Goal: Check status: Check status

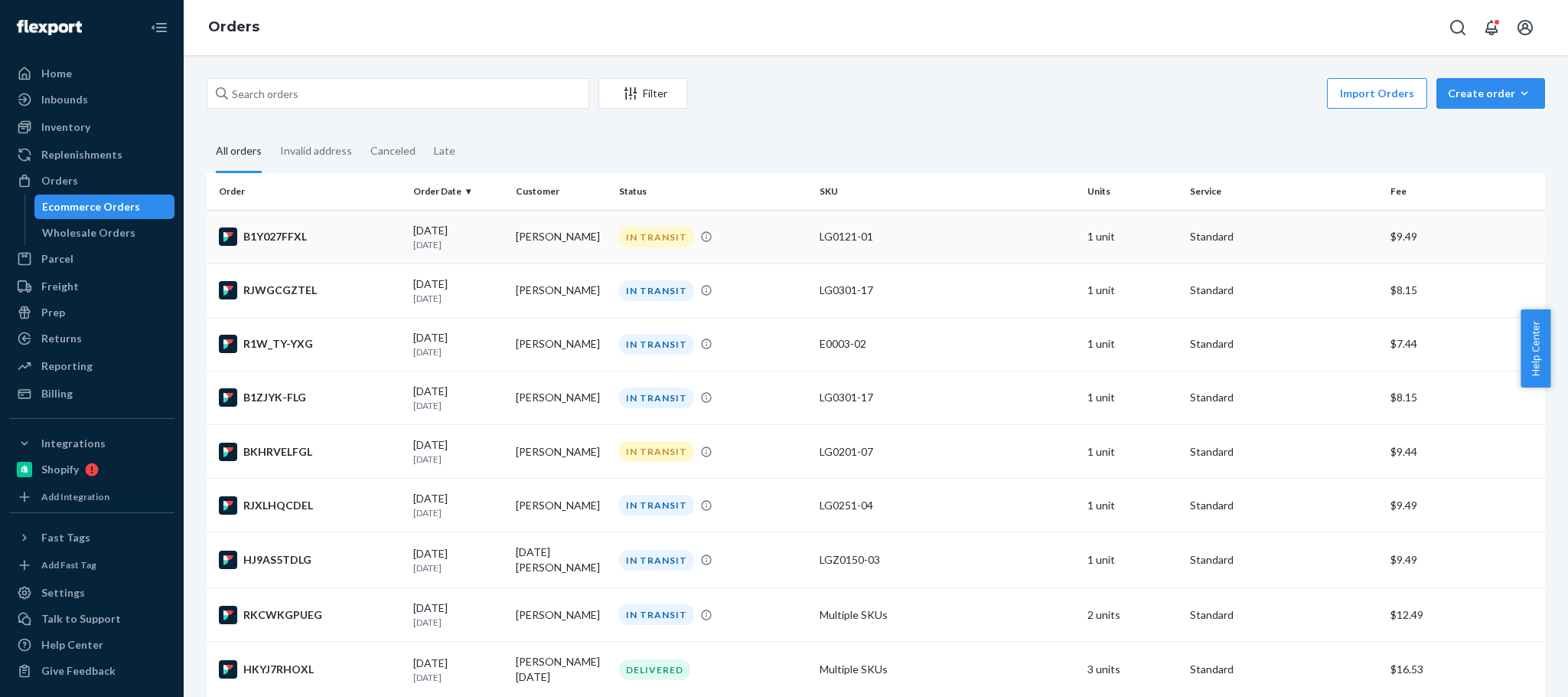
click at [548, 228] on td "[PERSON_NAME]" at bounding box center [560, 237] width 103 height 54
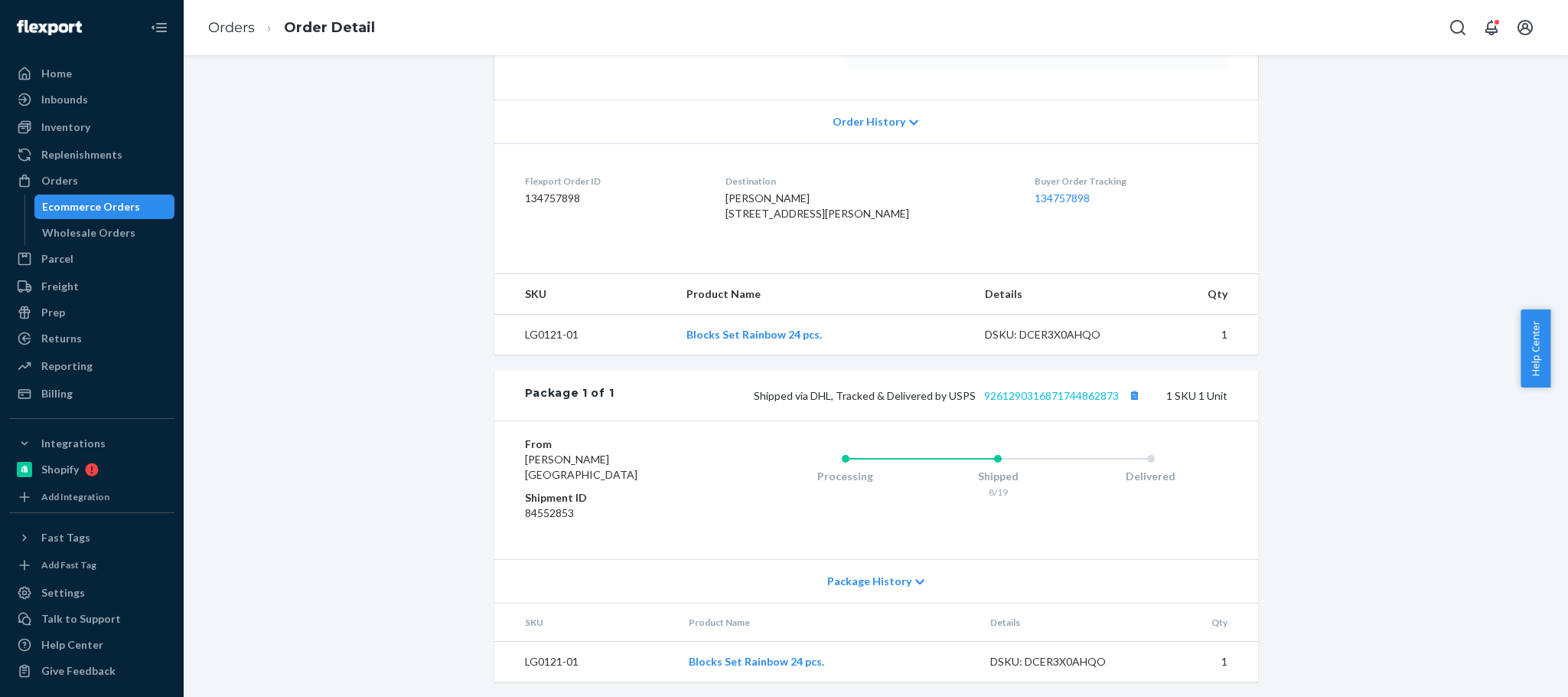
scroll to position [288, 0]
click at [1131, 403] on button "Copy tracking number" at bounding box center [1135, 393] width 20 height 20
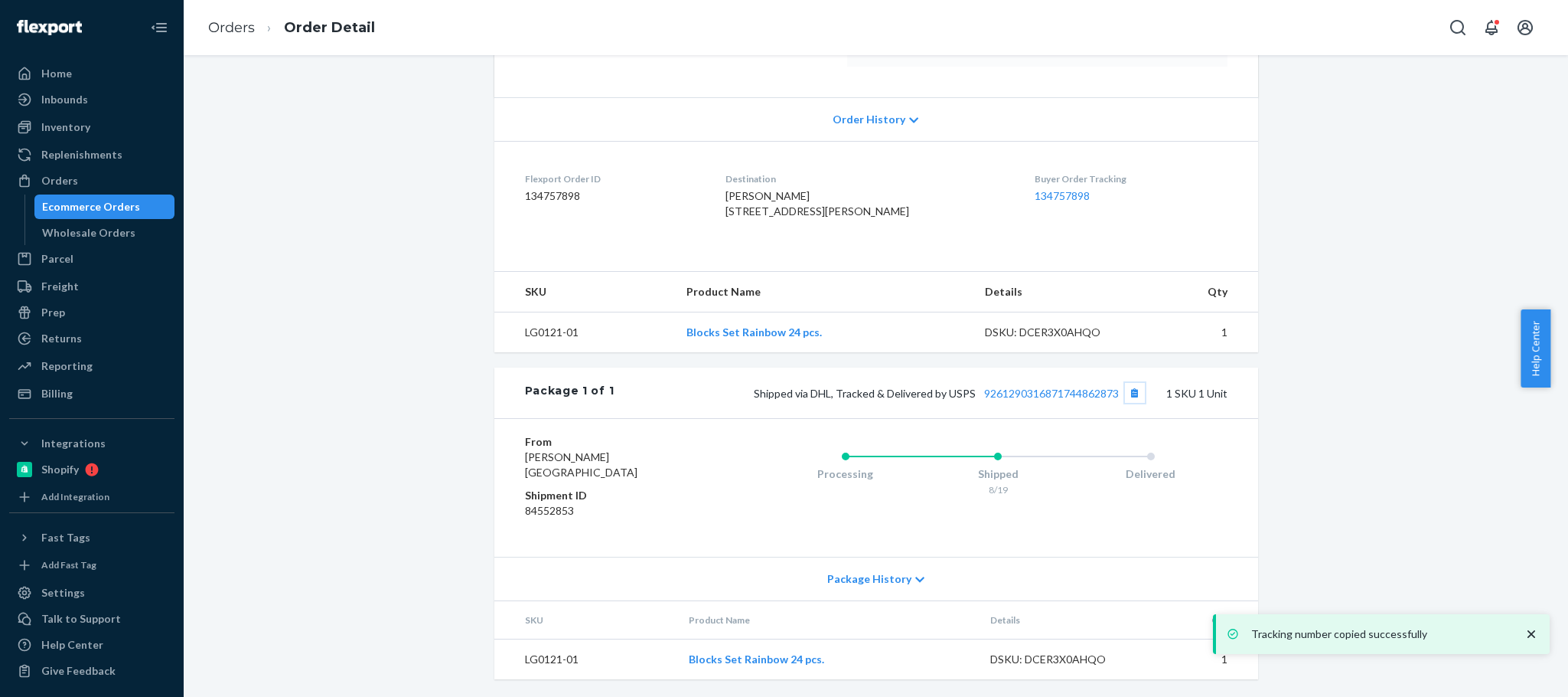
scroll to position [0, 0]
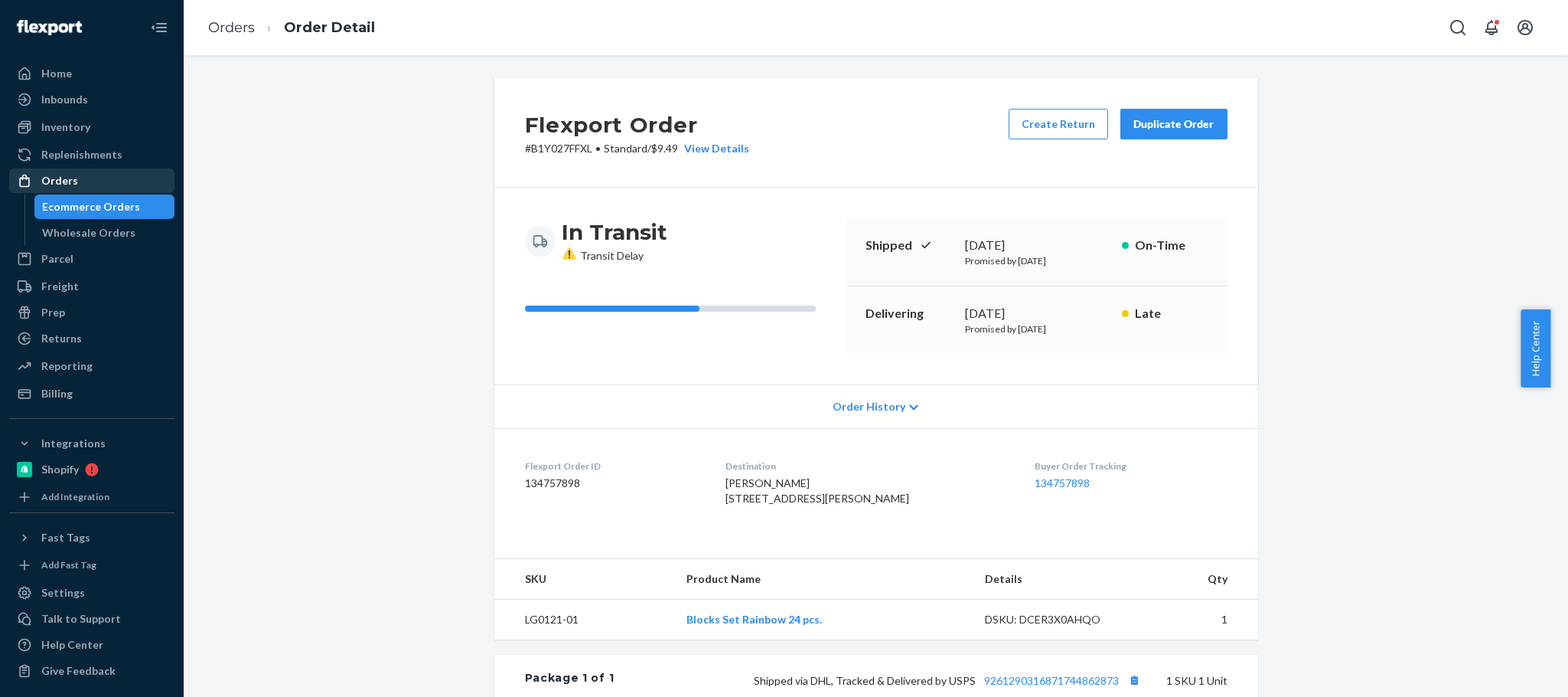
click at [78, 184] on div "Orders" at bounding box center [92, 181] width 162 height 22
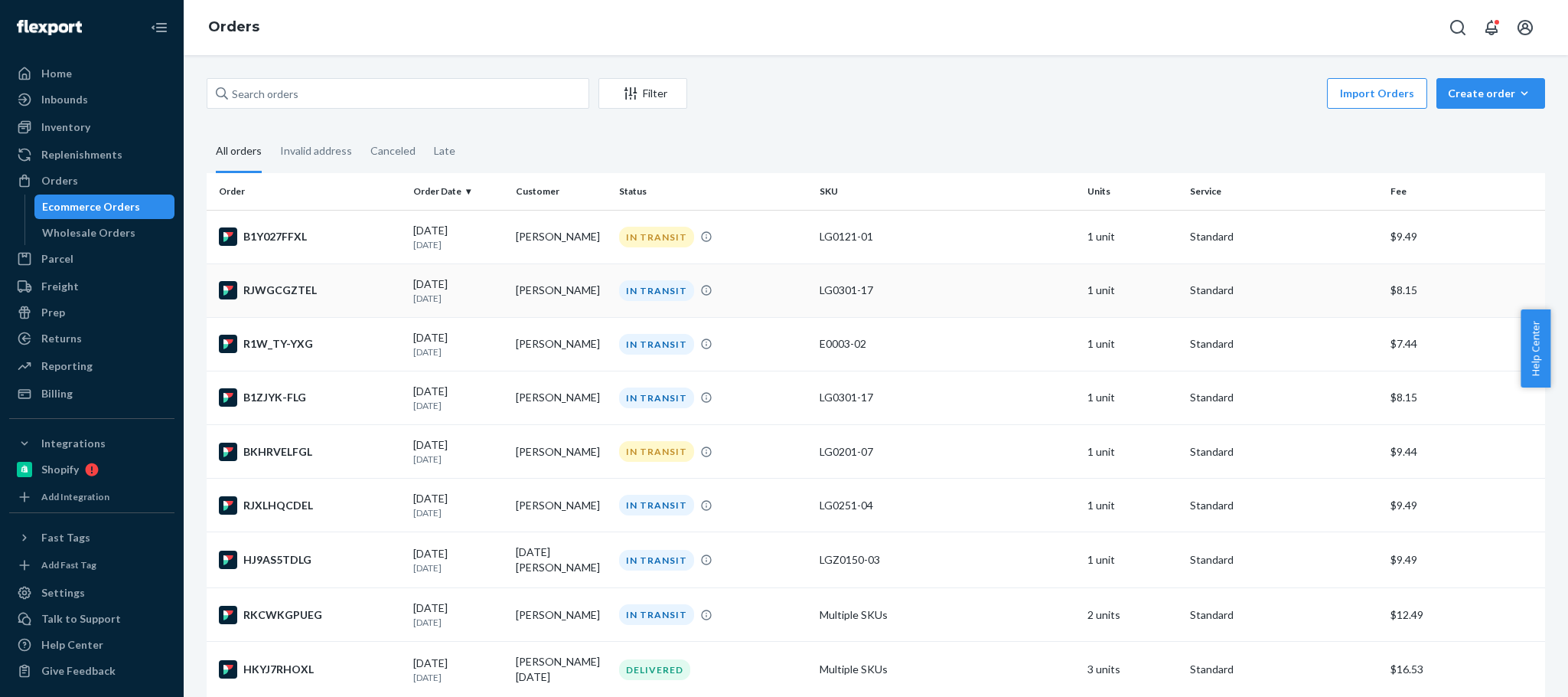
click at [473, 304] on p "[DATE]" at bounding box center [457, 298] width 90 height 13
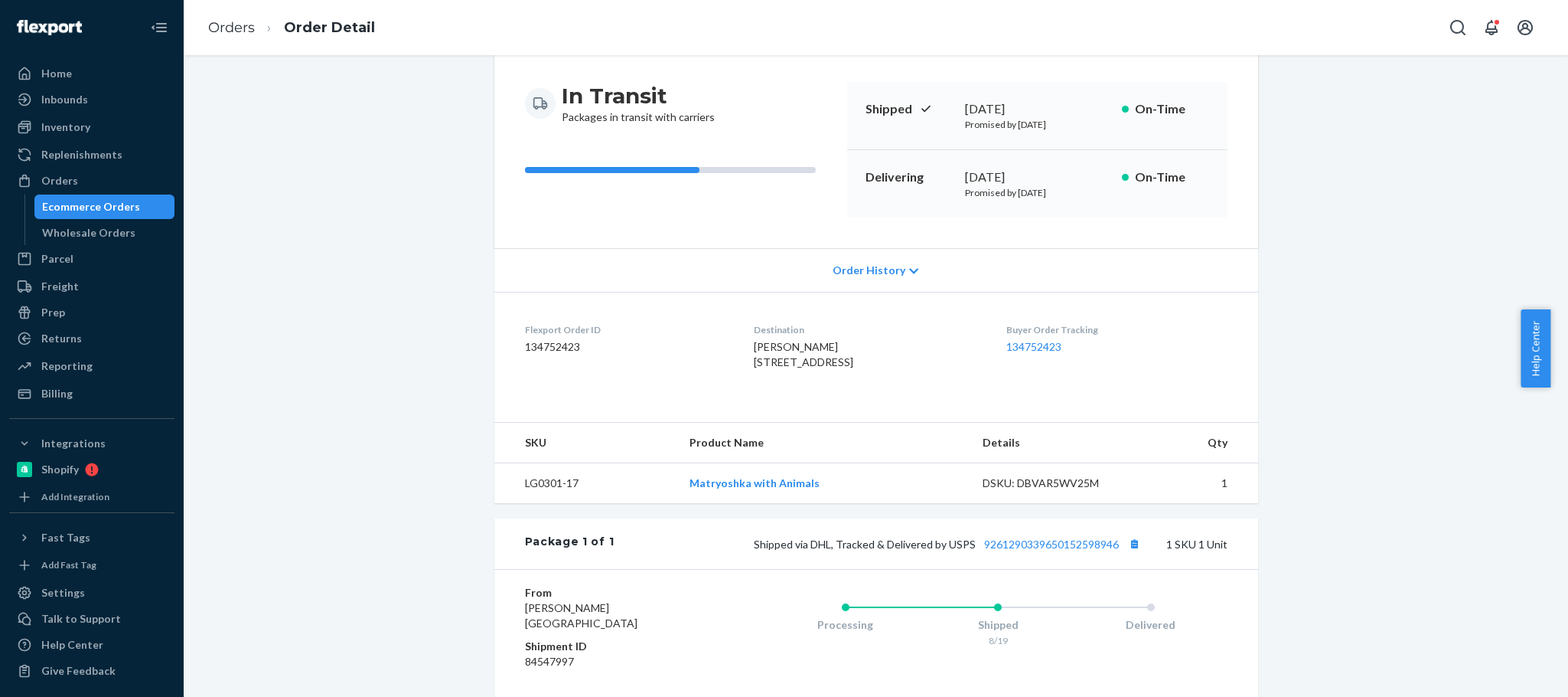
scroll to position [321, 0]
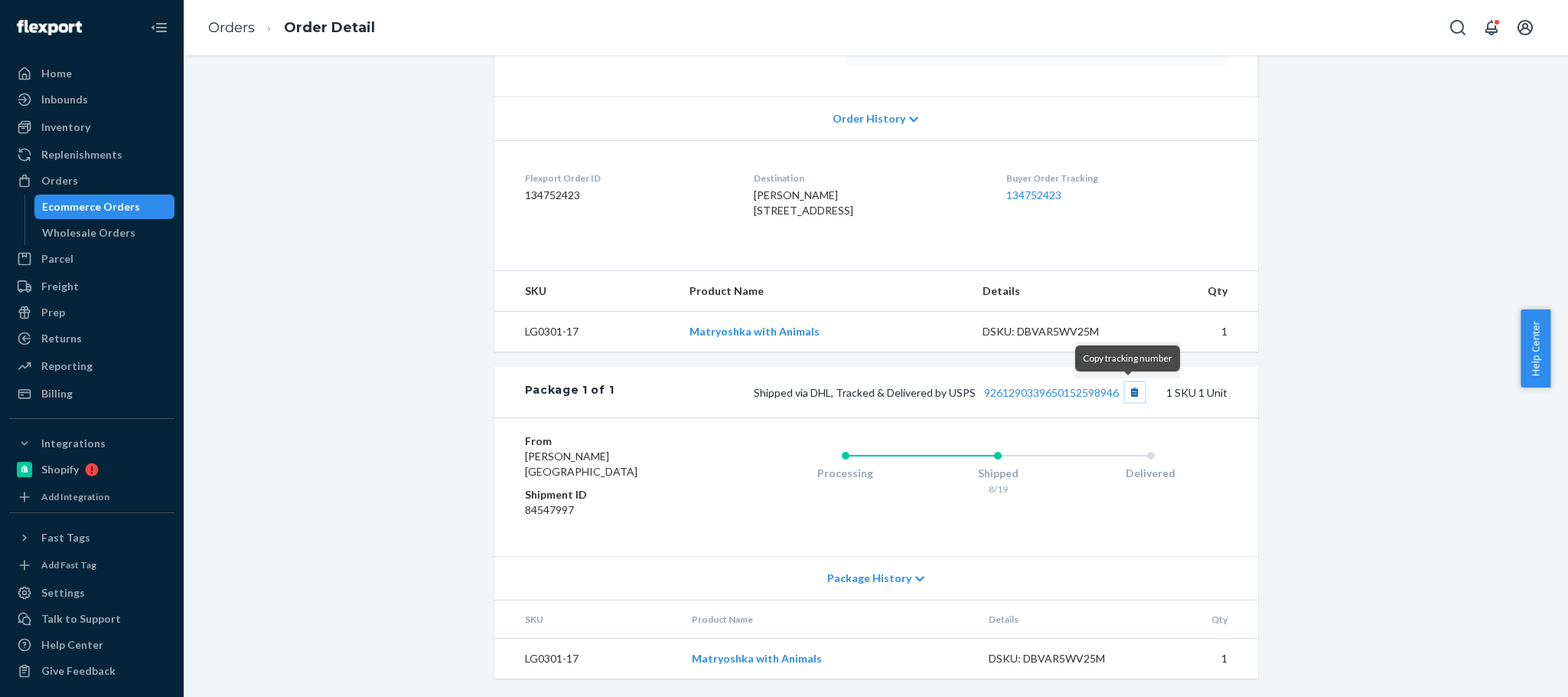
click at [1126, 393] on button "Copy tracking number" at bounding box center [1135, 392] width 20 height 20
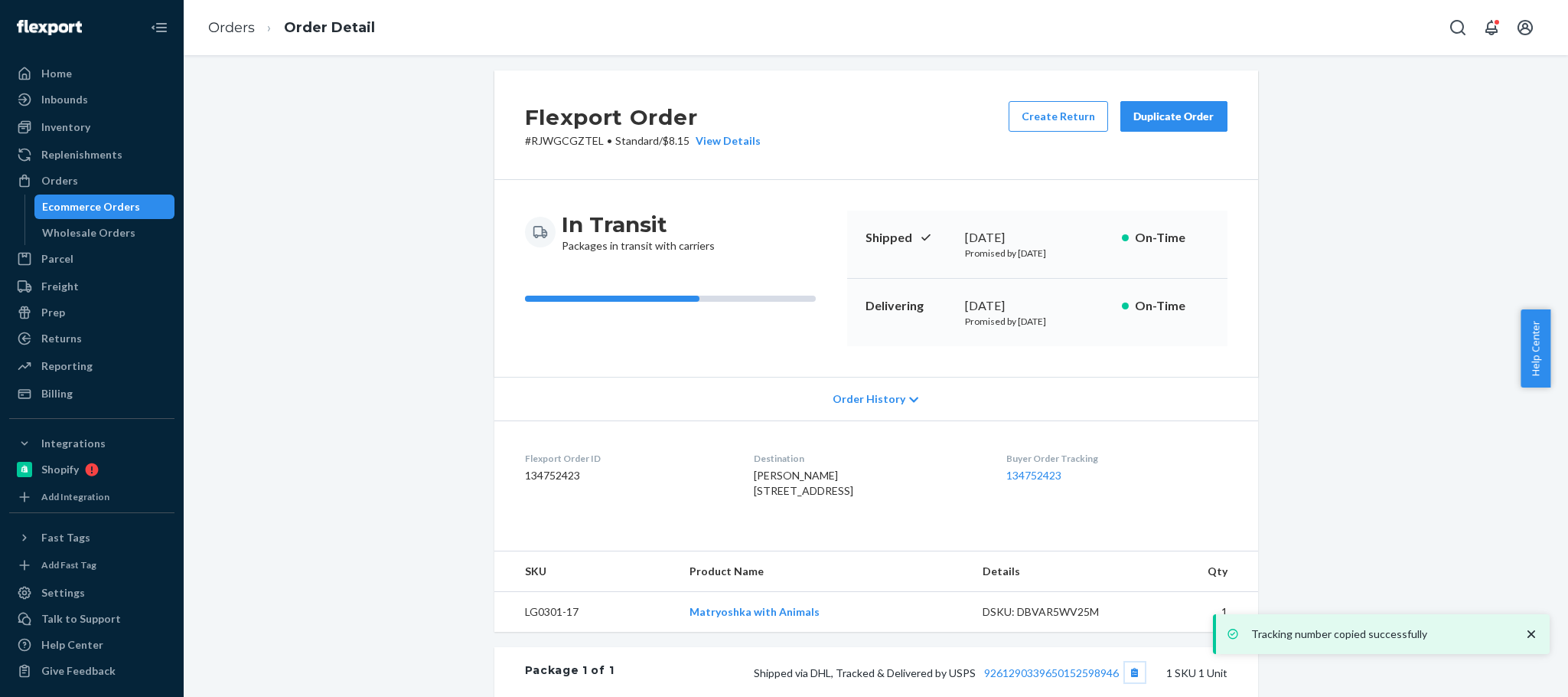
scroll to position [0, 0]
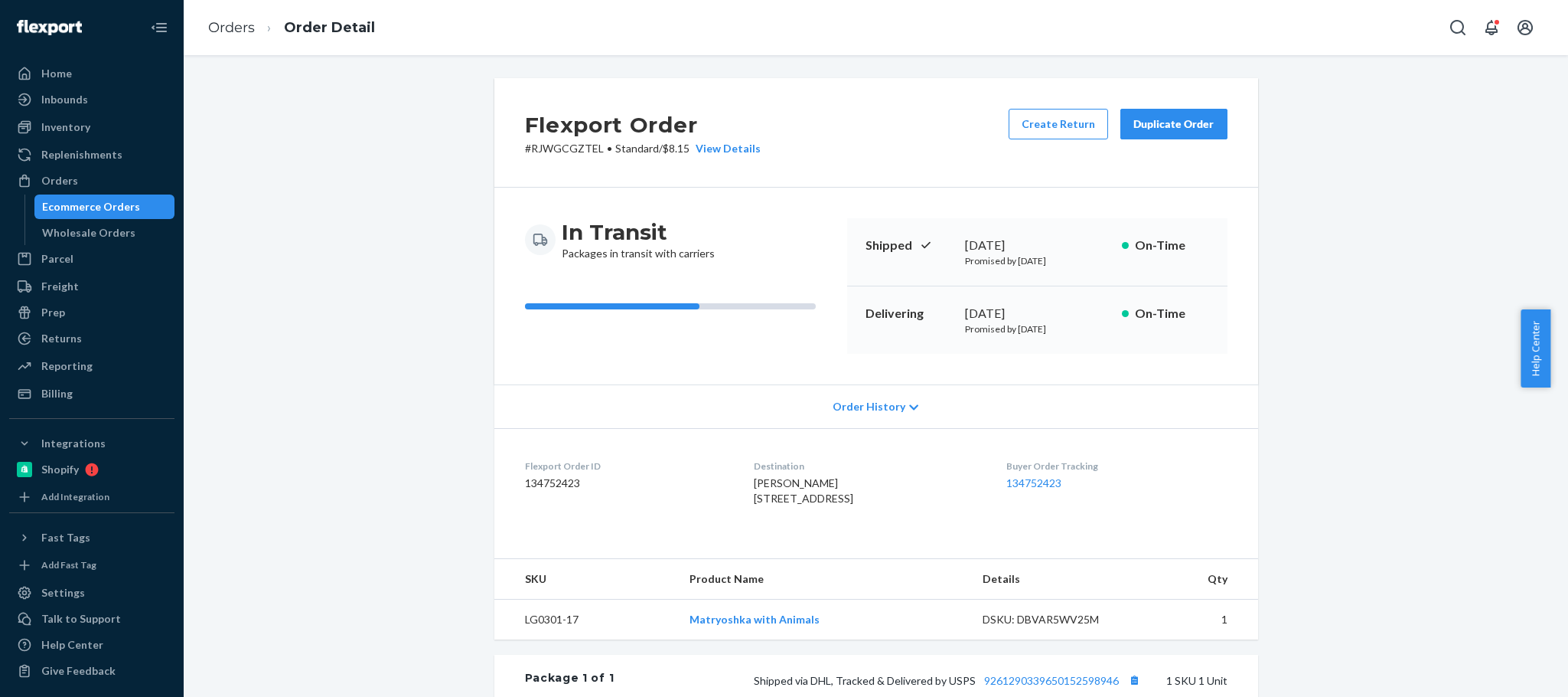
drag, startPoint x: 74, startPoint y: 185, endPoint x: 108, endPoint y: 24, distance: 164.6
click at [74, 184] on div "Orders" at bounding box center [59, 180] width 36 height 15
